Goal: Transaction & Acquisition: Purchase product/service

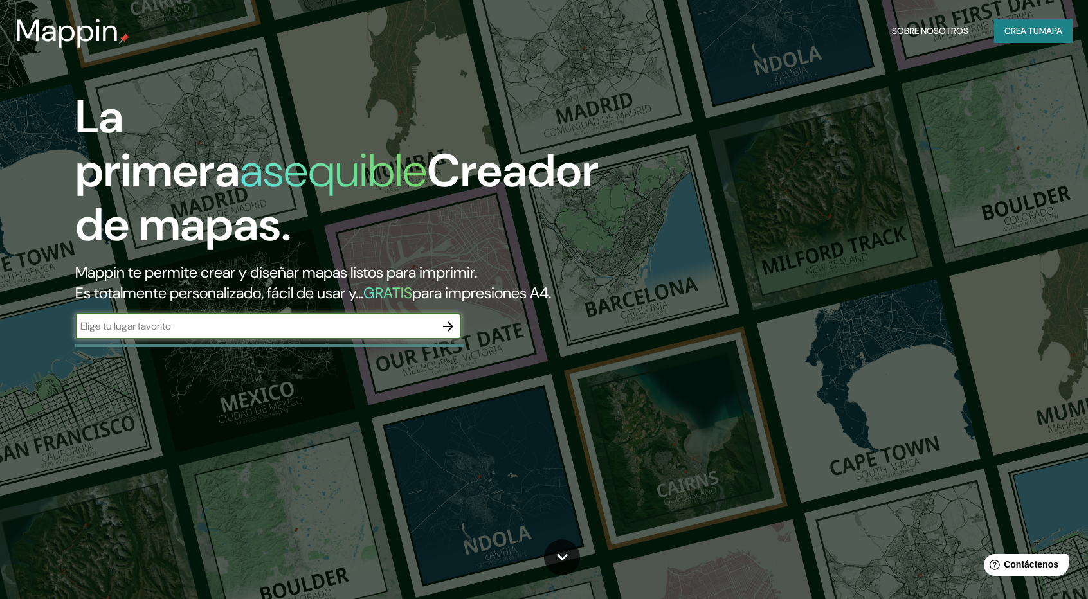
click at [202, 334] on div "​" at bounding box center [268, 327] width 386 height 26
type input "[GEOGRAPHIC_DATA]"
click at [1024, 26] on font "Crea tu" at bounding box center [1022, 31] width 35 height 12
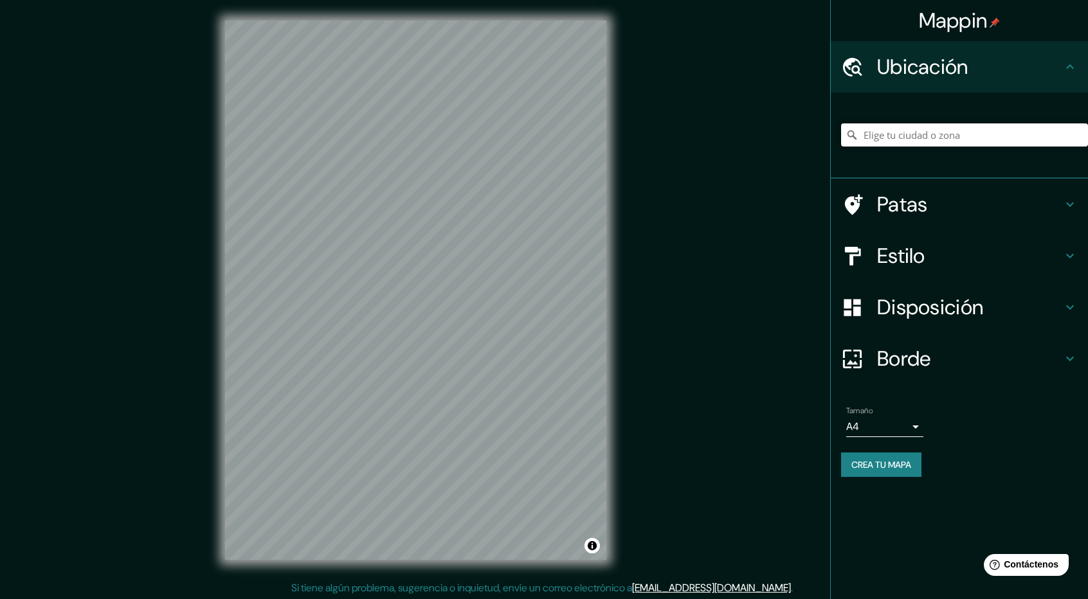
click at [890, 141] on input "Elige tu ciudad o zona" at bounding box center [964, 134] width 247 height 23
type input "Cajamarca, [GEOGRAPHIC_DATA][PERSON_NAME], [GEOGRAPHIC_DATA]"
click at [1041, 196] on h4 "Patas" at bounding box center [969, 205] width 185 height 26
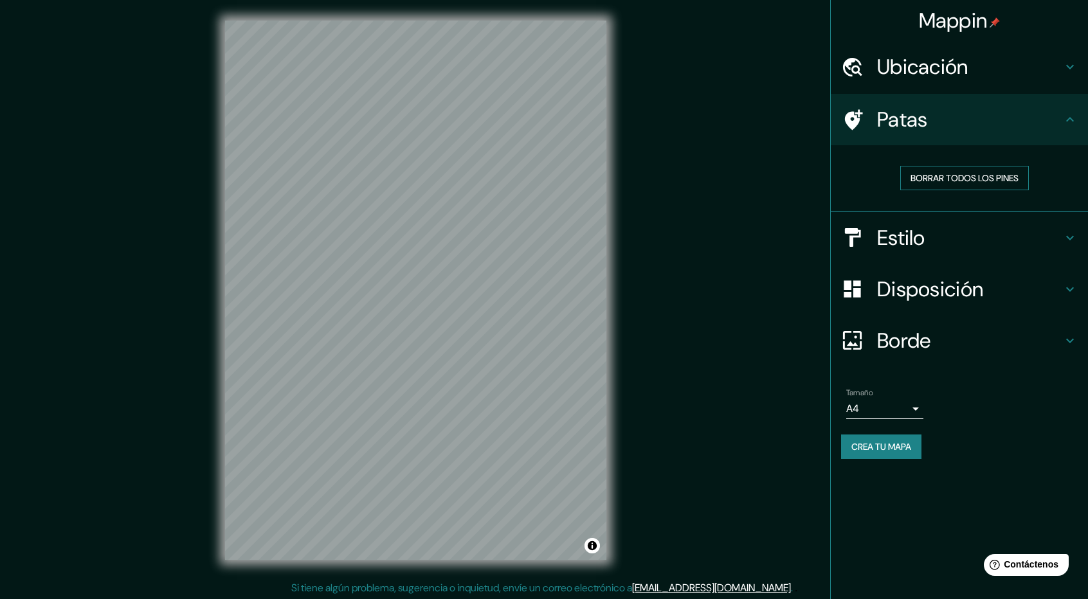
click at [999, 182] on font "Borrar todos los pines" at bounding box center [965, 178] width 108 height 12
click at [1070, 91] on div "Ubicación" at bounding box center [959, 66] width 257 height 51
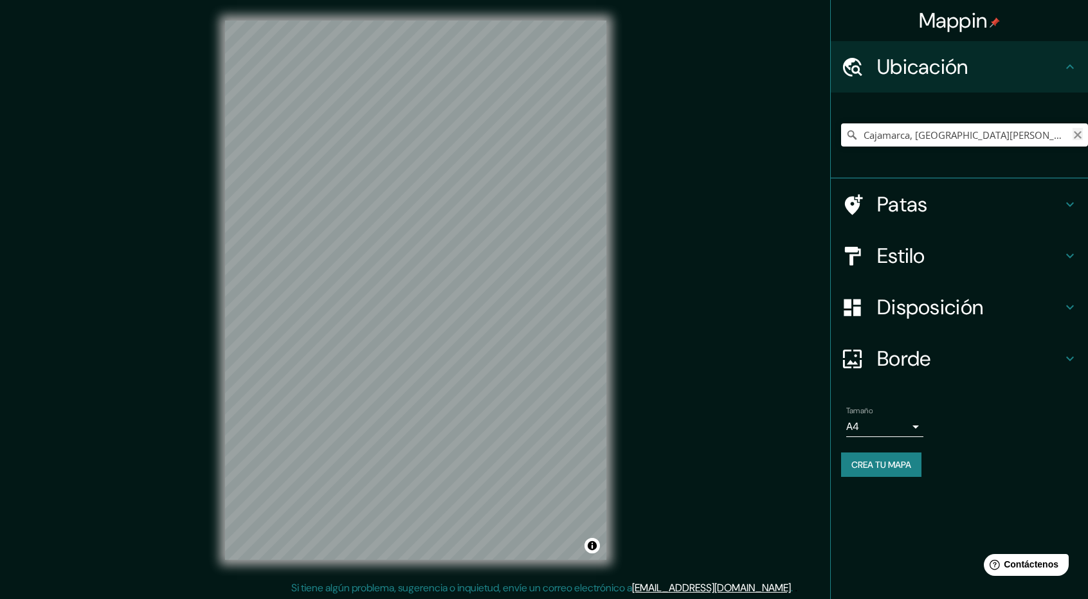
click at [1074, 136] on icon "Claro" at bounding box center [1078, 135] width 10 height 10
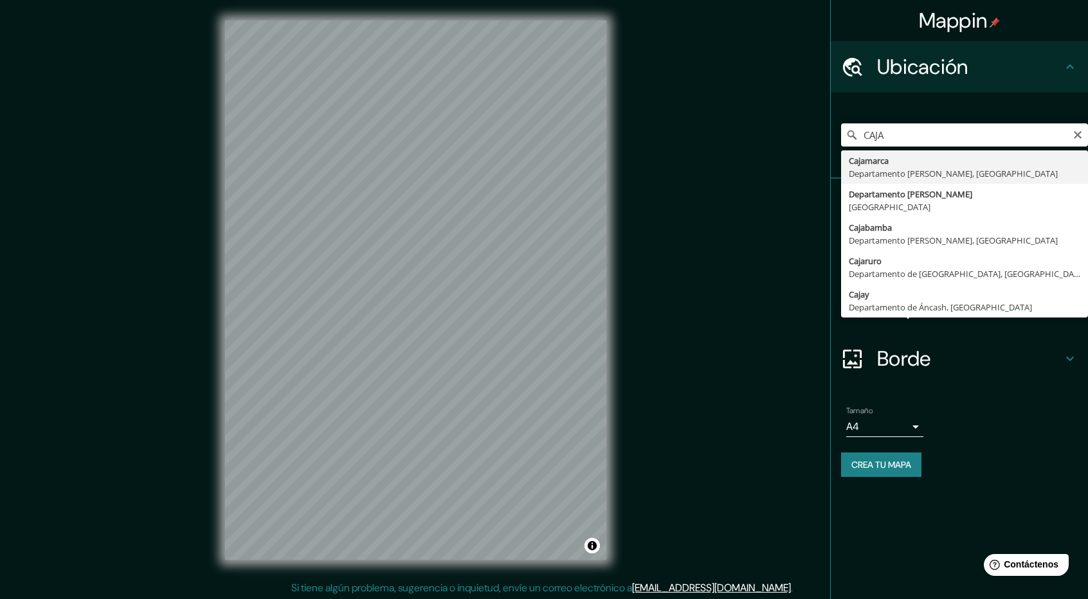
type input "Cajamarca, [GEOGRAPHIC_DATA][PERSON_NAME], [GEOGRAPHIC_DATA]"
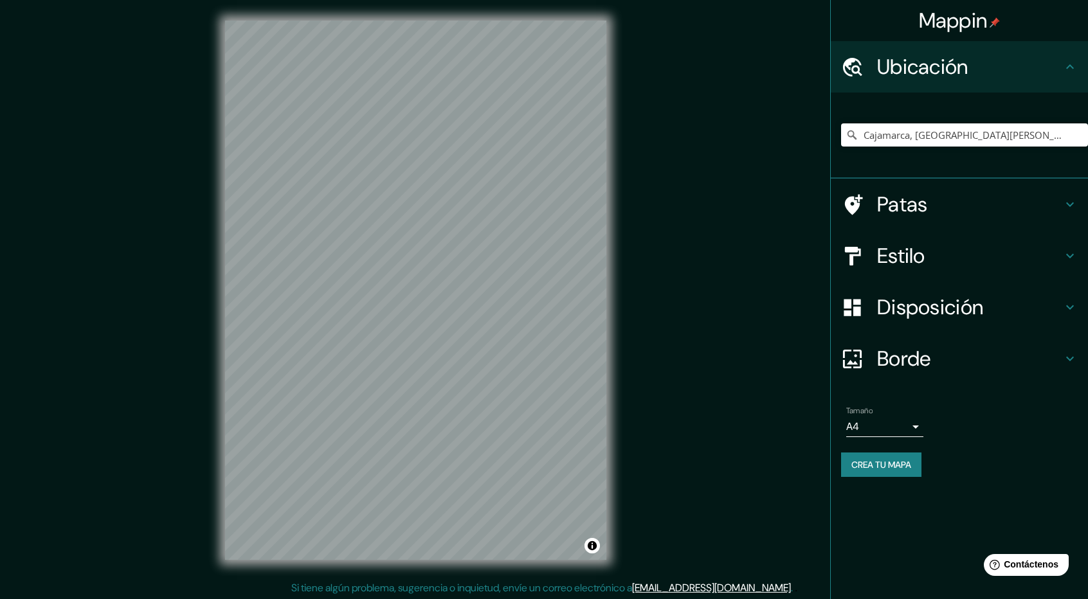
click at [957, 314] on font "Disposición" at bounding box center [930, 307] width 106 height 27
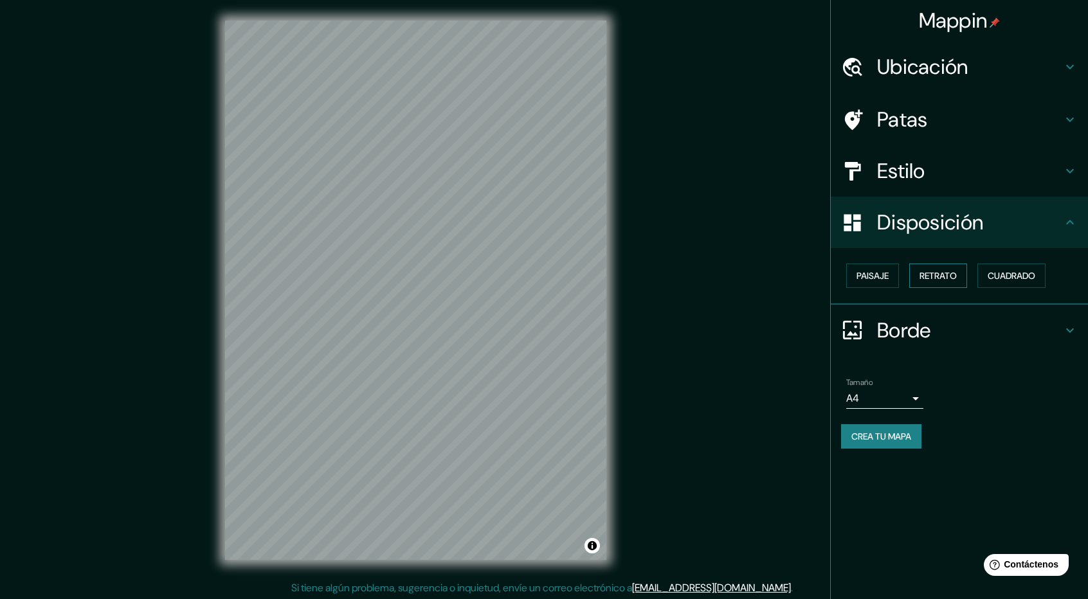
click at [962, 280] on button "Retrato" at bounding box center [938, 276] width 58 height 24
click at [1029, 274] on font "Cuadrado" at bounding box center [1012, 276] width 48 height 12
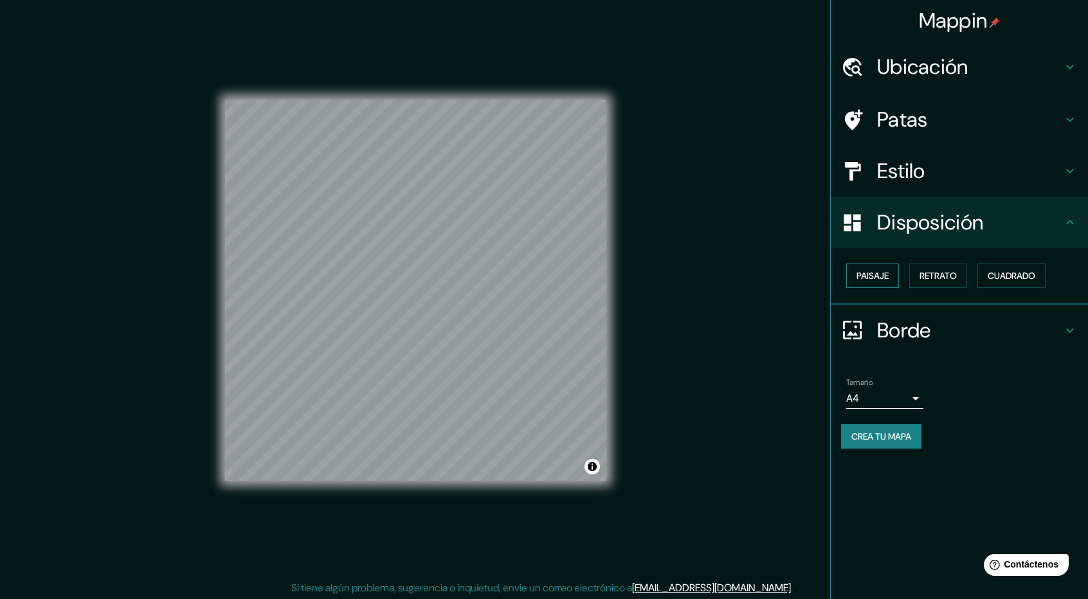
click at [864, 272] on font "Paisaje" at bounding box center [873, 276] width 32 height 12
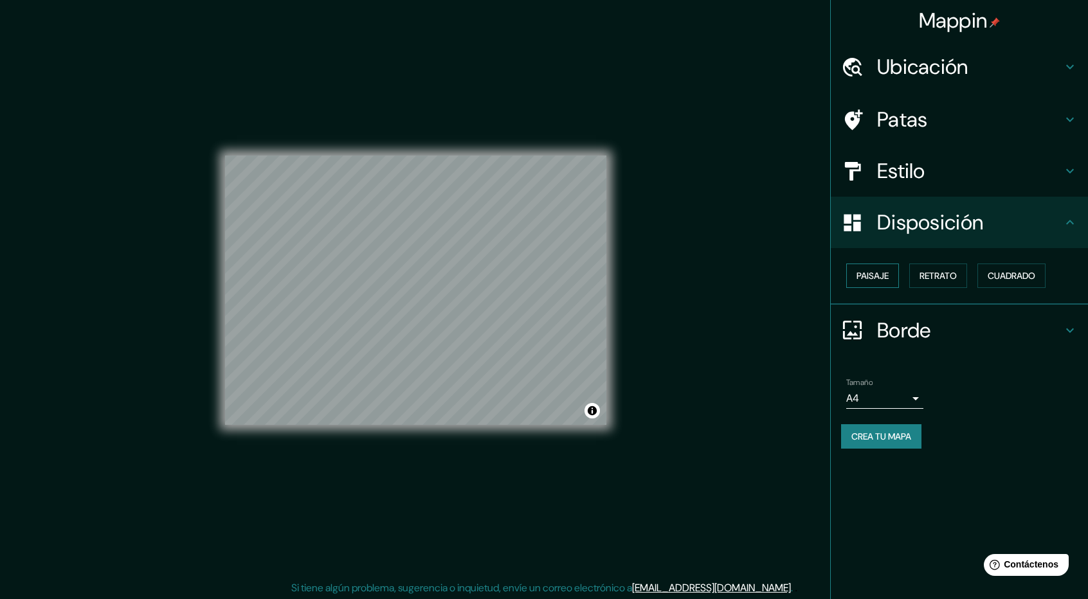
click at [864, 272] on font "Paisaje" at bounding box center [873, 276] width 32 height 12
click at [931, 282] on font "Retrato" at bounding box center [938, 276] width 37 height 17
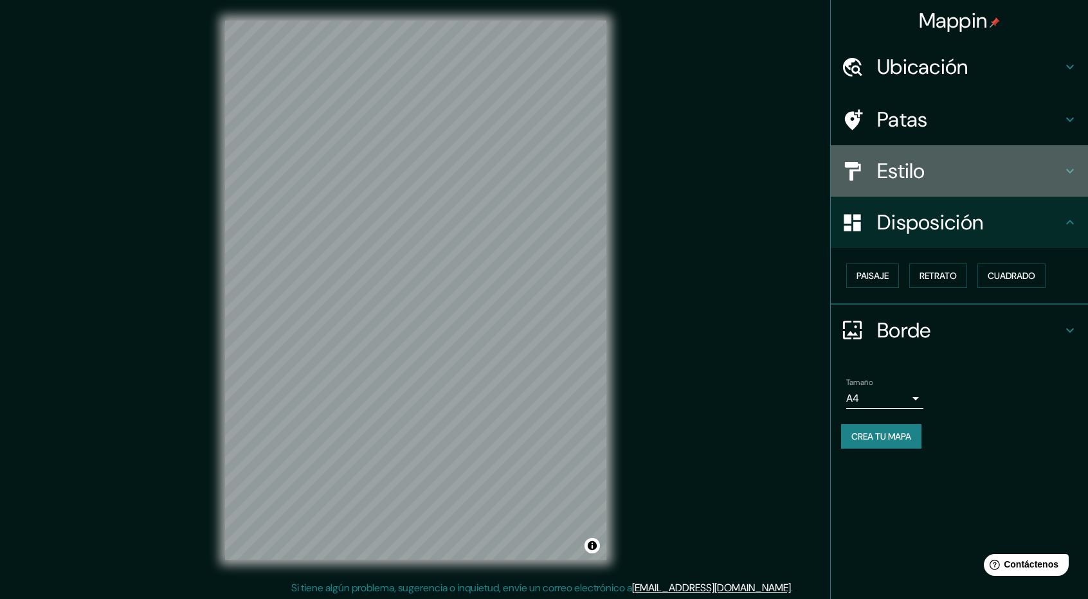
click at [981, 178] on h4 "Estilo" at bounding box center [969, 171] width 185 height 26
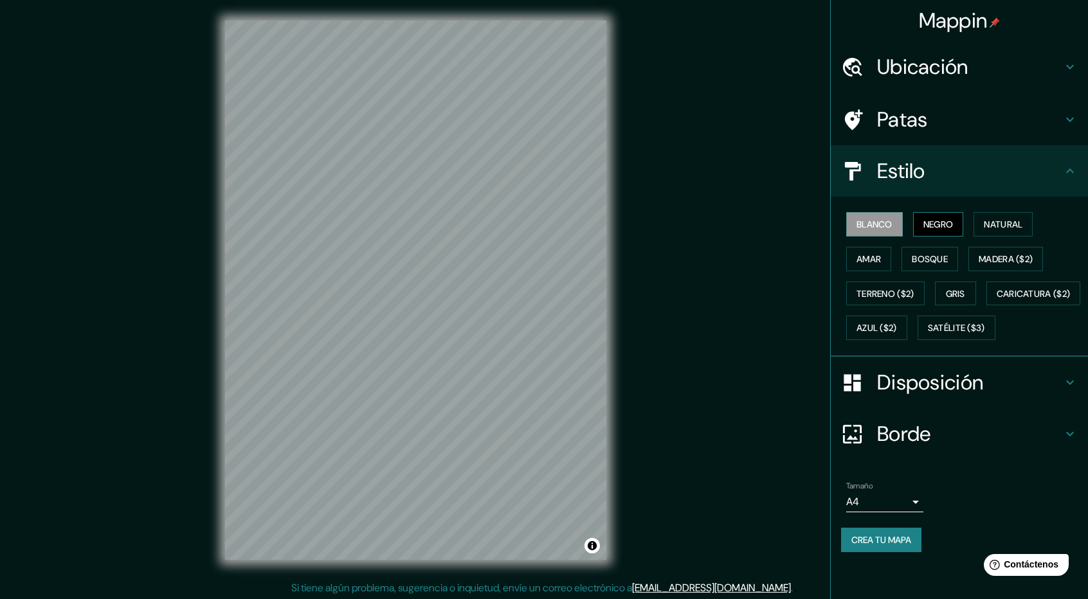
drag, startPoint x: 972, startPoint y: 219, endPoint x: 960, endPoint y: 227, distance: 14.8
click at [971, 220] on div "Blanco Negro Natural Amar Bosque Madera ($2) Terreno ($2) Gris Caricatura ($2) …" at bounding box center [964, 276] width 247 height 138
click at [958, 228] on button "Negro" at bounding box center [938, 224] width 51 height 24
click at [994, 227] on font "Natural" at bounding box center [1003, 225] width 39 height 12
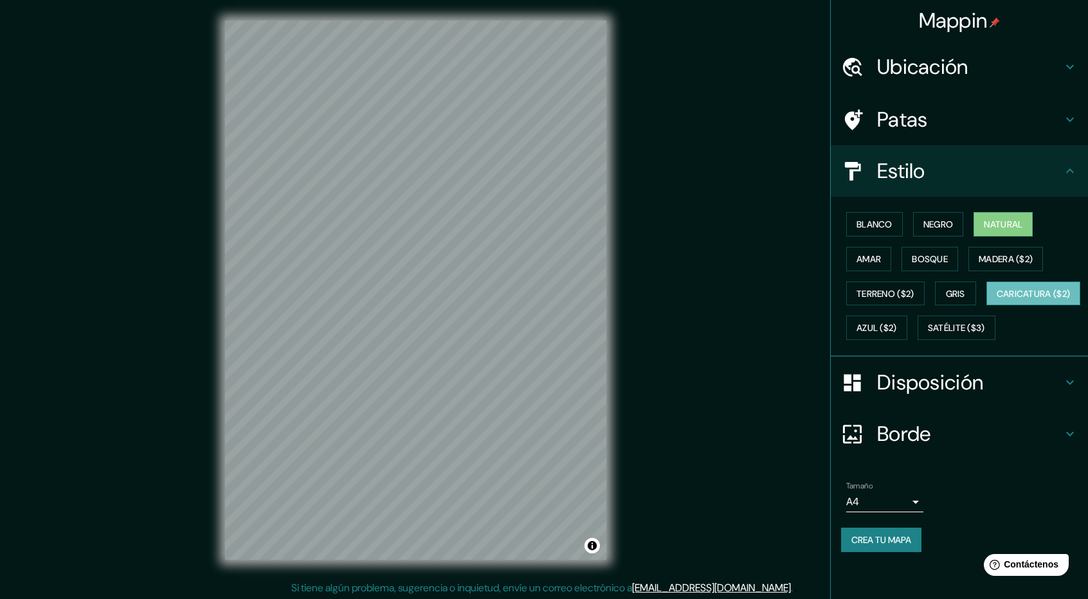
click at [987, 306] on button "Caricatura ($2)" at bounding box center [1034, 294] width 95 height 24
click at [874, 278] on div "Blanco Negro Natural Amar Bosque Madera ($2) Terreno ($2) Gris Caricatura ($2) …" at bounding box center [964, 276] width 247 height 138
click at [881, 262] on font "Amar" at bounding box center [869, 259] width 24 height 12
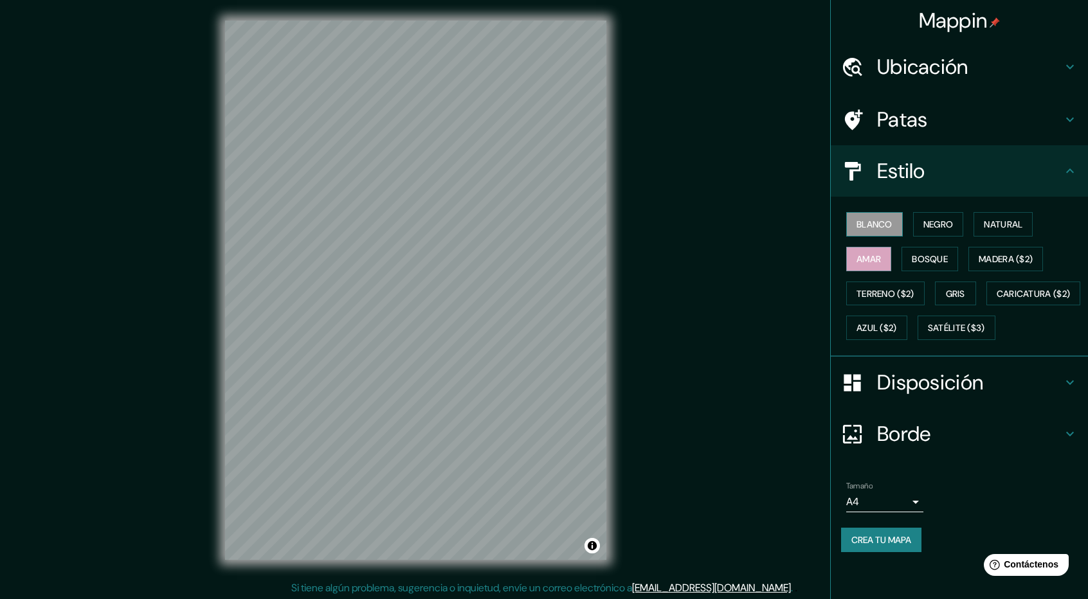
click at [882, 219] on font "Blanco" at bounding box center [875, 225] width 36 height 12
click at [958, 223] on button "Negro" at bounding box center [938, 224] width 51 height 24
click at [878, 217] on font "Blanco" at bounding box center [875, 224] width 36 height 17
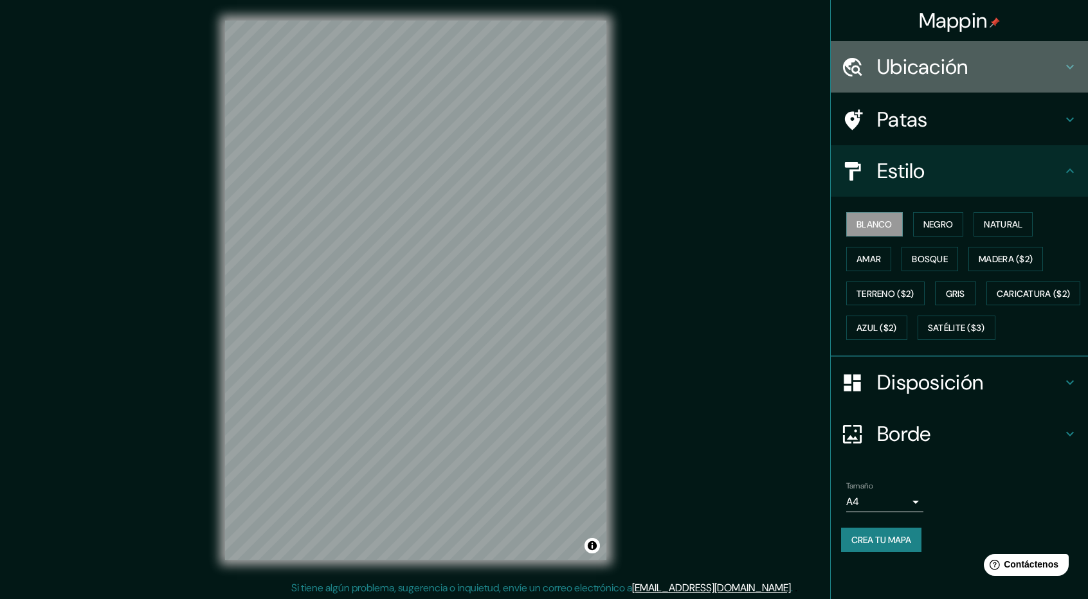
click at [984, 76] on h4 "Ubicación" at bounding box center [969, 67] width 185 height 26
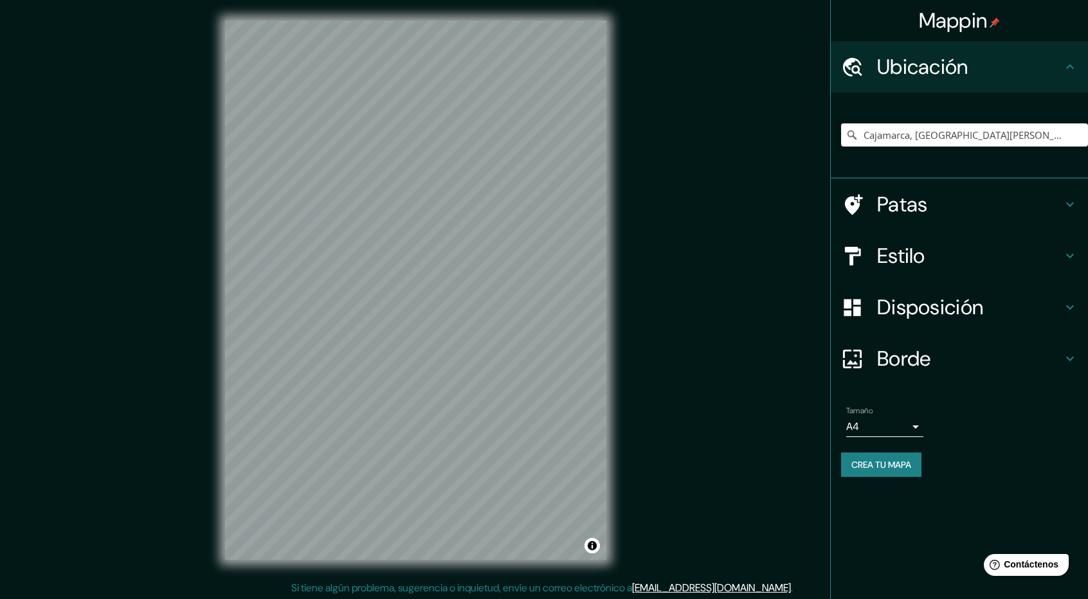
click at [939, 201] on h4 "Patas" at bounding box center [969, 205] width 185 height 26
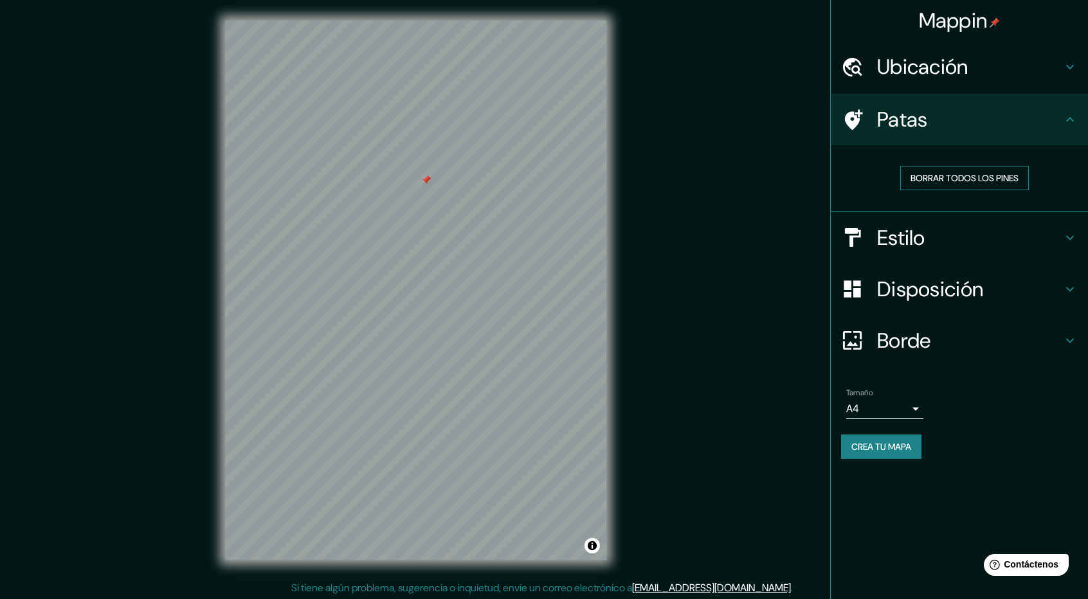
click at [945, 172] on font "Borrar todos los pines" at bounding box center [965, 178] width 108 height 12
click at [931, 347] on font "Borde" at bounding box center [904, 340] width 54 height 27
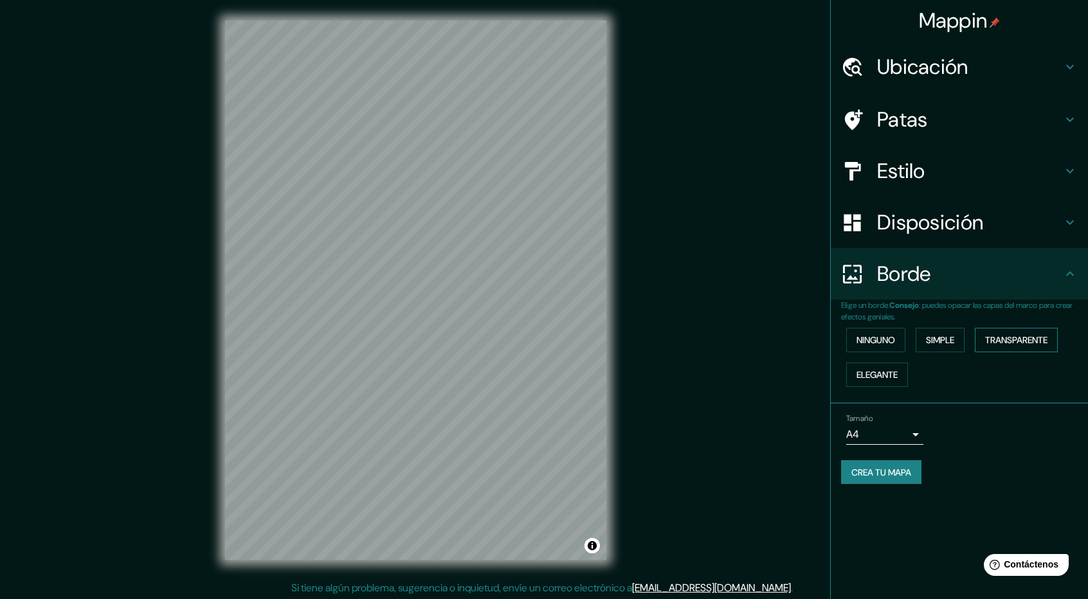
click at [999, 347] on font "Transparente" at bounding box center [1016, 340] width 62 height 17
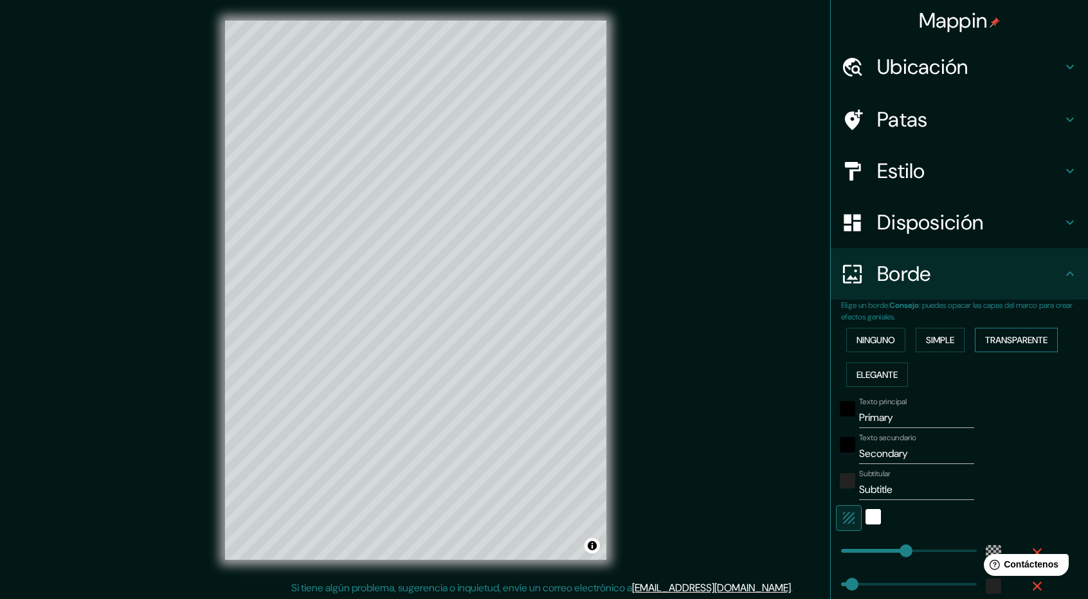
click at [999, 347] on font "Transparente" at bounding box center [1016, 340] width 62 height 17
type input "285"
type input "47"
click at [881, 364] on button "Elegante" at bounding box center [877, 375] width 62 height 24
click at [880, 341] on font "Ninguno" at bounding box center [876, 340] width 39 height 12
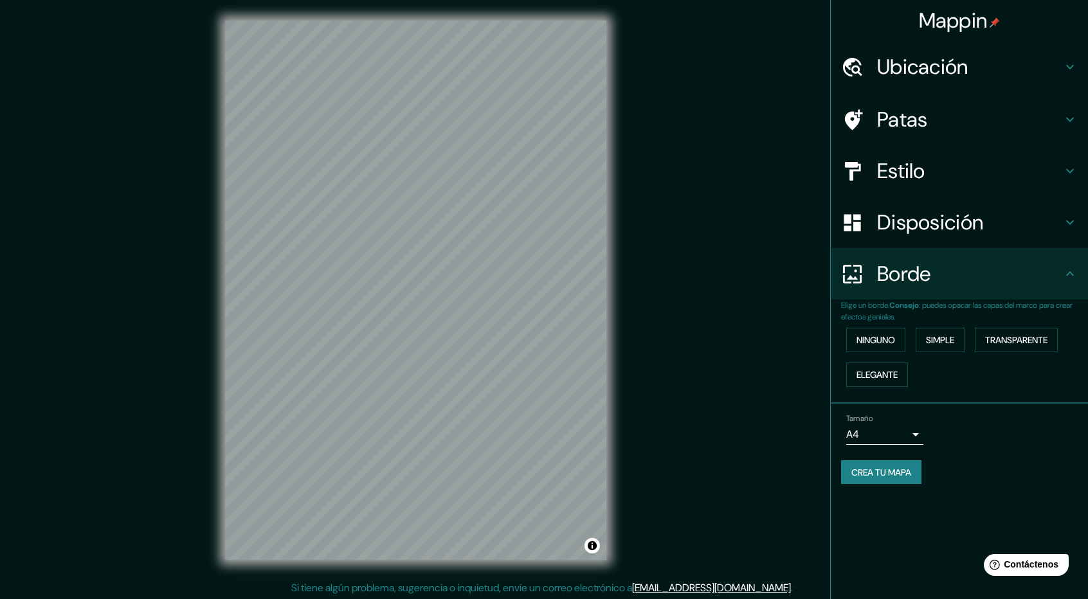
click at [651, 340] on div "Mappin Ubicación Cajamarca, [GEOGRAPHIC_DATA][PERSON_NAME], [GEOGRAPHIC_DATA] P…" at bounding box center [544, 300] width 1088 height 601
click at [1042, 263] on h4 "Borde" at bounding box center [969, 274] width 185 height 26
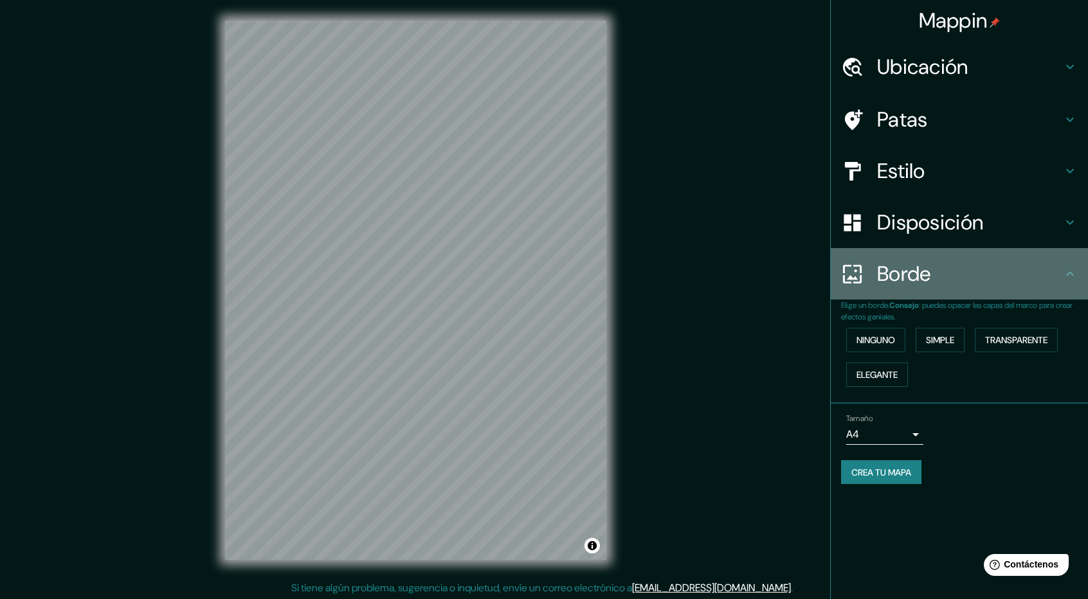
click at [1069, 266] on icon at bounding box center [1069, 273] width 15 height 15
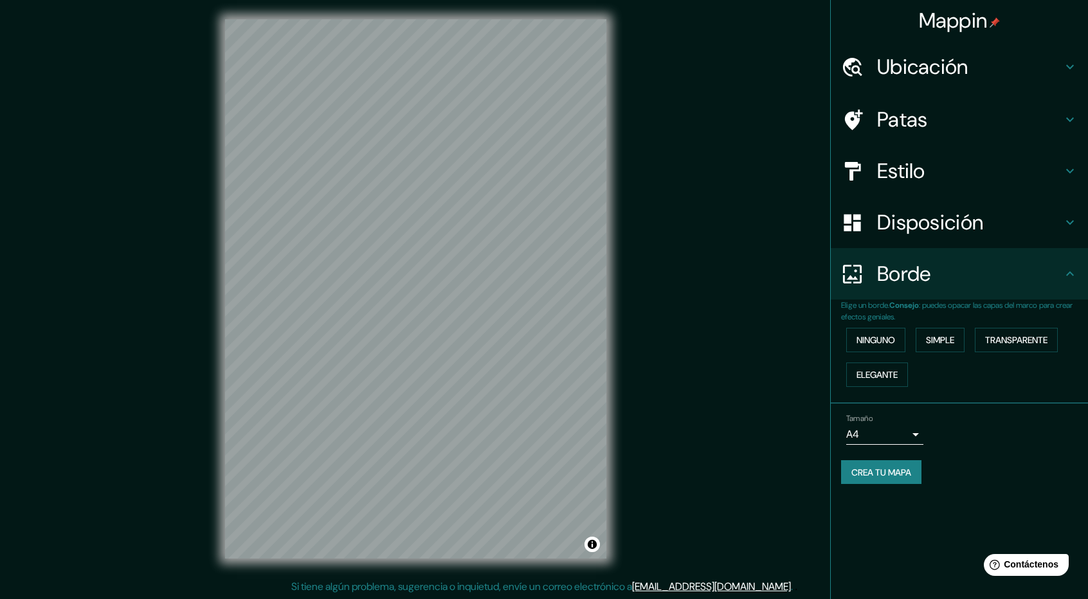
scroll to position [1, 0]
click at [942, 397] on div "Elige un borde. Consejo : puedes opacar las capas del marco para crear efectos …" at bounding box center [959, 352] width 257 height 104
click at [933, 423] on div "Tamaño A4 single" at bounding box center [959, 429] width 237 height 41
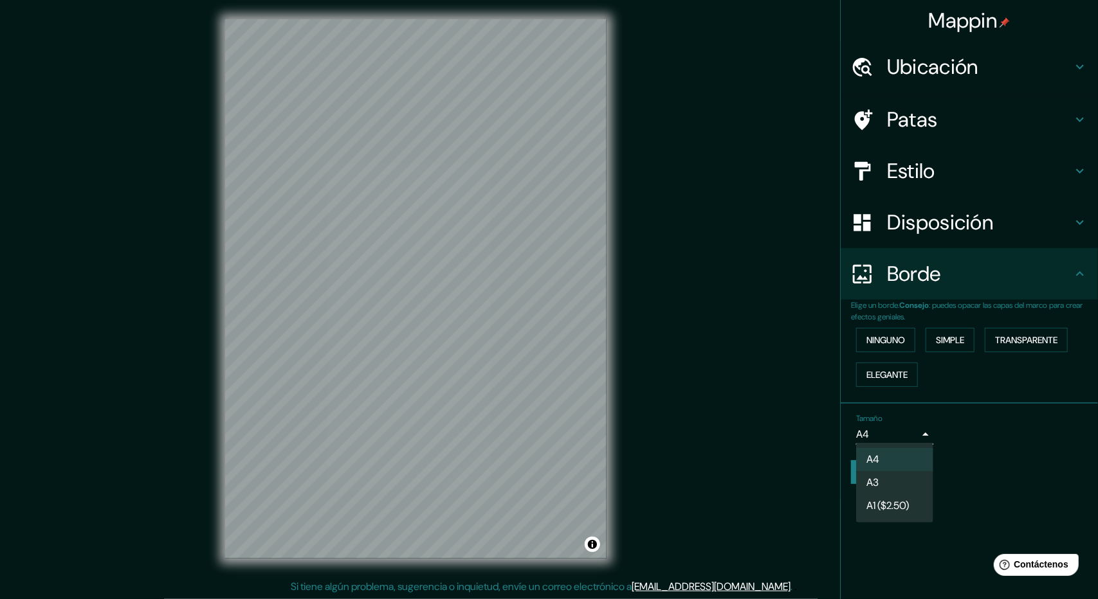
click at [907, 435] on body "Mappin Ubicación Cajamarca, [GEOGRAPHIC_DATA][PERSON_NAME], [GEOGRAPHIC_DATA] P…" at bounding box center [549, 298] width 1098 height 599
click at [912, 433] on div at bounding box center [549, 299] width 1098 height 599
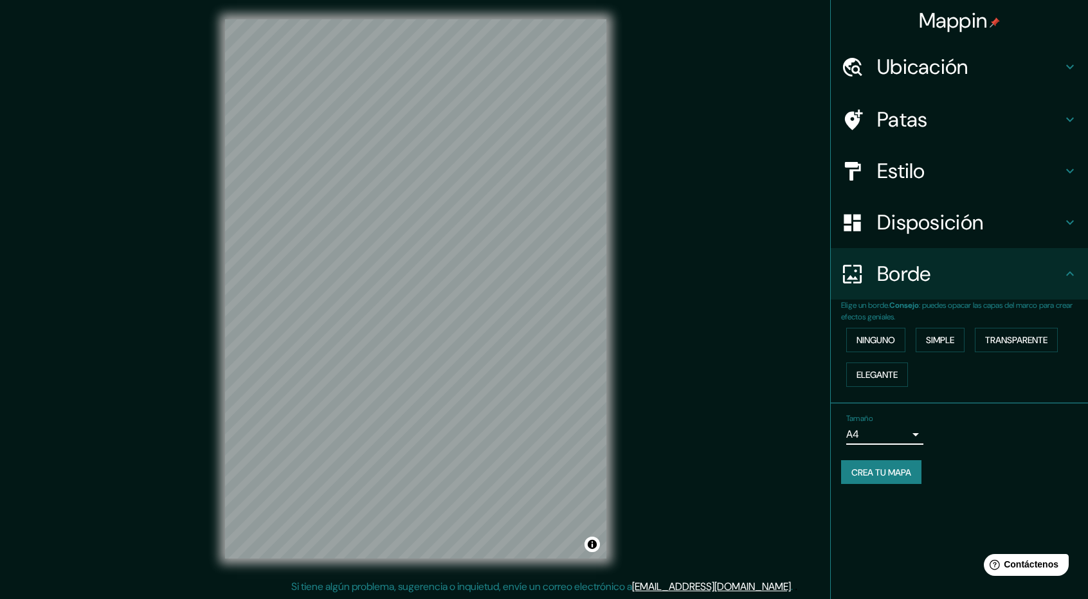
click at [1076, 280] on icon at bounding box center [1069, 273] width 15 height 15
click at [969, 78] on font "Ubicación" at bounding box center [922, 66] width 91 height 27
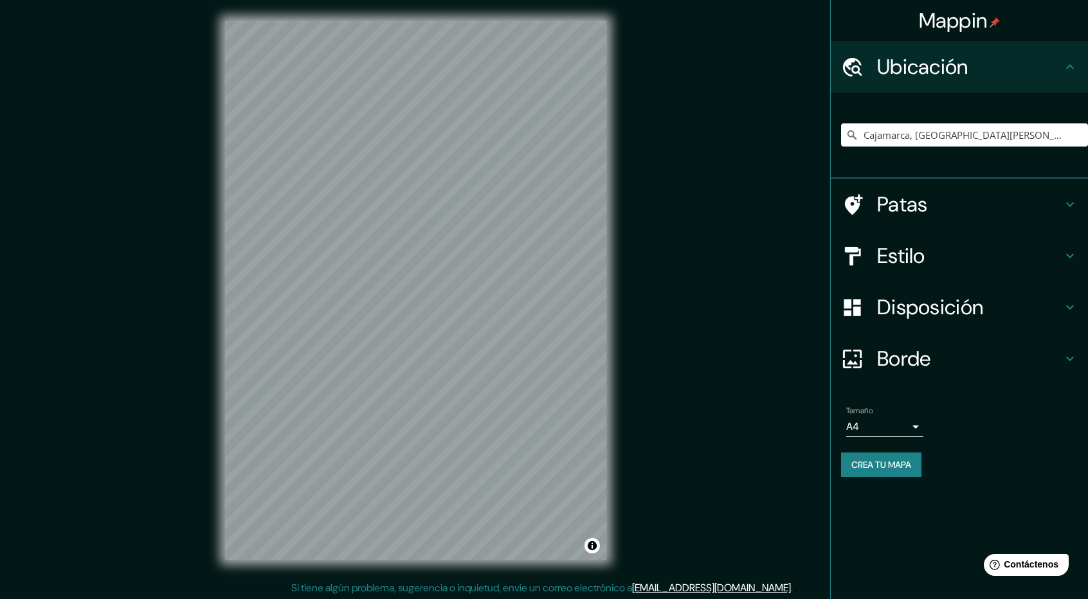
click at [1012, 123] on div "Cajamarca, [GEOGRAPHIC_DATA][PERSON_NAME], [GEOGRAPHIC_DATA]" at bounding box center [964, 135] width 247 height 64
click at [1083, 137] on input "Cajamarca, [GEOGRAPHIC_DATA][PERSON_NAME], [GEOGRAPHIC_DATA]" at bounding box center [964, 134] width 247 height 23
click at [1079, 137] on icon "Claro" at bounding box center [1078, 135] width 8 height 8
click at [1039, 129] on input "Elige tu ciudad o zona" at bounding box center [964, 134] width 247 height 23
click at [1060, 127] on input "Cajamarca, [GEOGRAPHIC_DATA][PERSON_NAME], [GEOGRAPHIC_DATA]" at bounding box center [964, 134] width 247 height 23
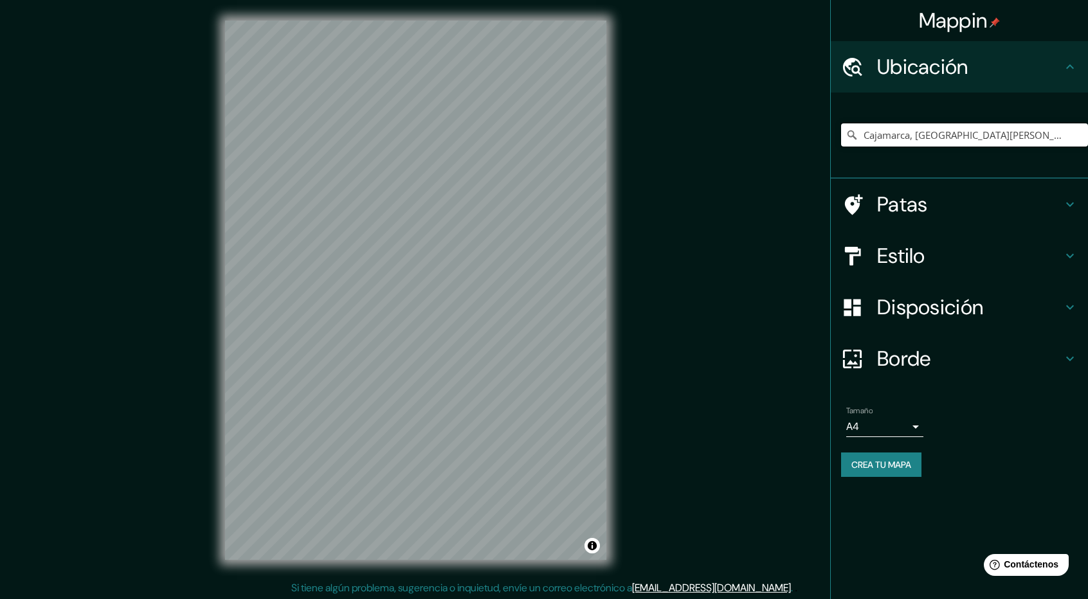
type input "Cajamarca, [GEOGRAPHIC_DATA][PERSON_NAME], [GEOGRAPHIC_DATA]"
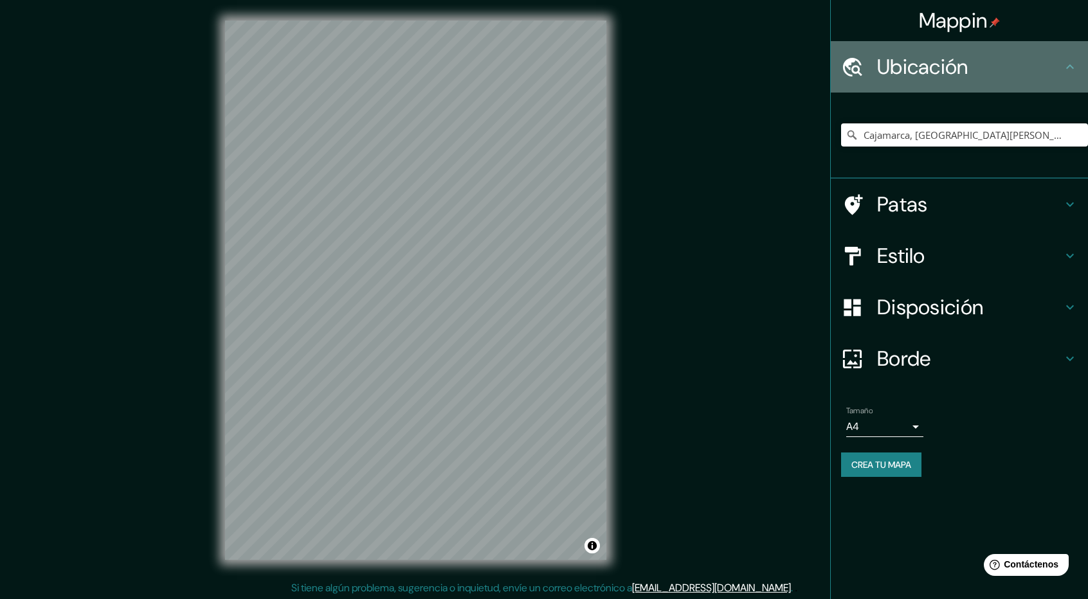
click at [1075, 78] on div "Ubicación" at bounding box center [959, 66] width 257 height 51
